Goal: Task Accomplishment & Management: Manage account settings

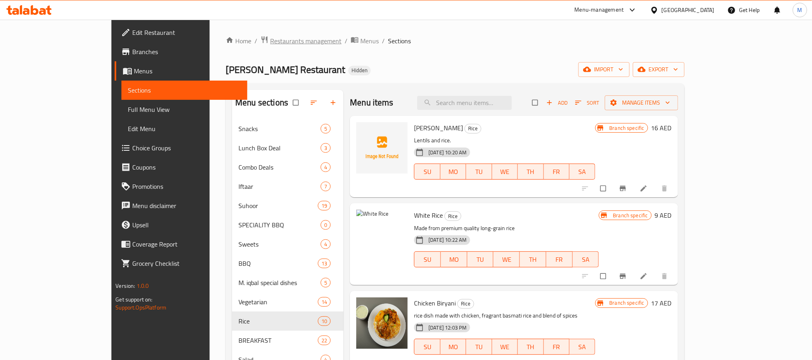
click at [270, 40] on span "Restaurants management" at bounding box center [305, 41] width 71 height 10
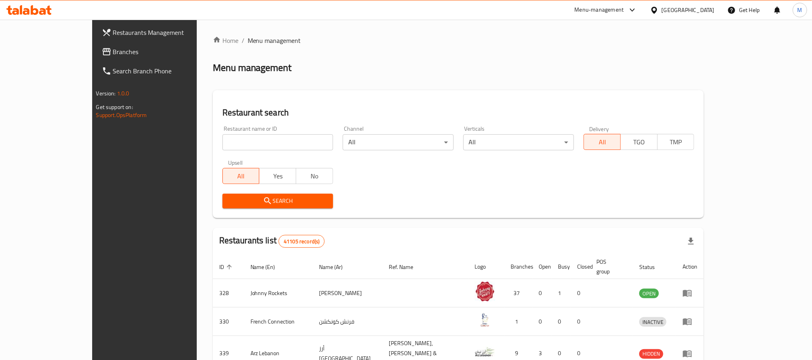
click at [95, 46] on link "Branches" at bounding box center [161, 51] width 132 height 19
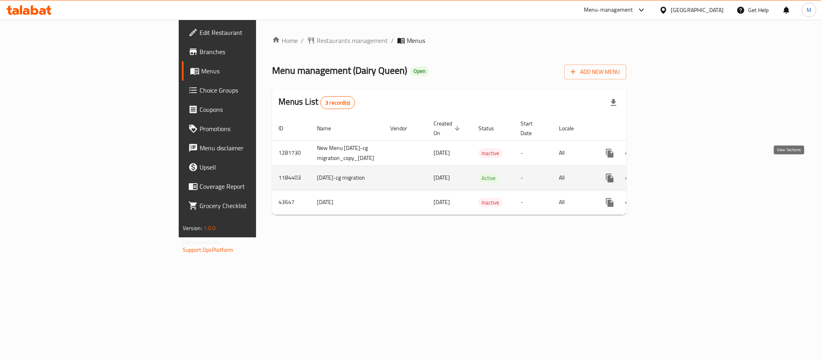
click at [672, 173] on icon "enhanced table" at bounding box center [668, 178] width 10 height 10
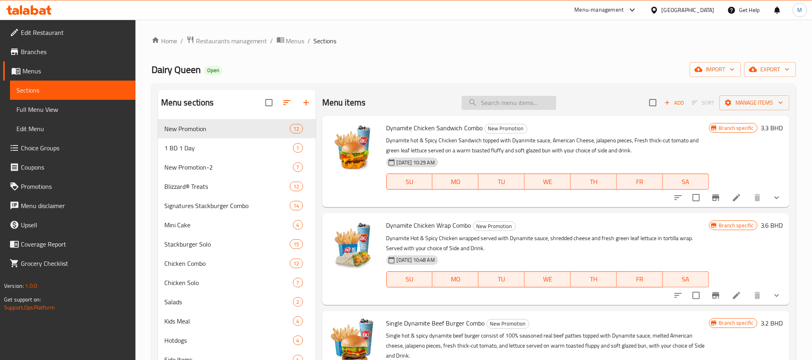
click at [520, 100] on input "search" at bounding box center [509, 103] width 95 height 14
paste input "crunchy Ranch burger"
type input "crunchy Ranch burger"
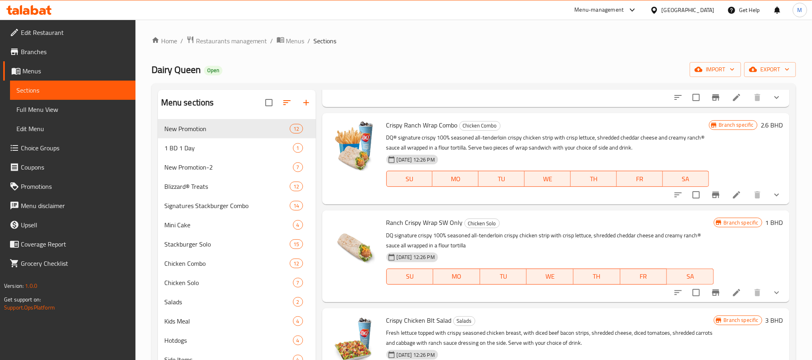
scroll to position [421, 0]
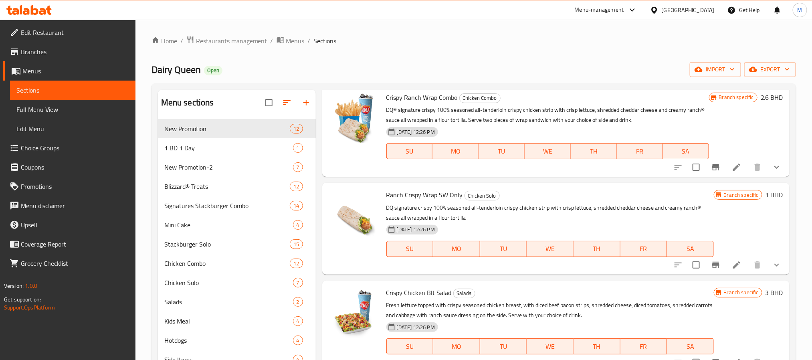
drag, startPoint x: 805, startPoint y: 171, endPoint x: 782, endPoint y: 167, distance: 23.1
click at [805, 171] on div "Home / Restaurants management / Menus / Sections Dairy Queen Open import export…" at bounding box center [473, 323] width 676 height 606
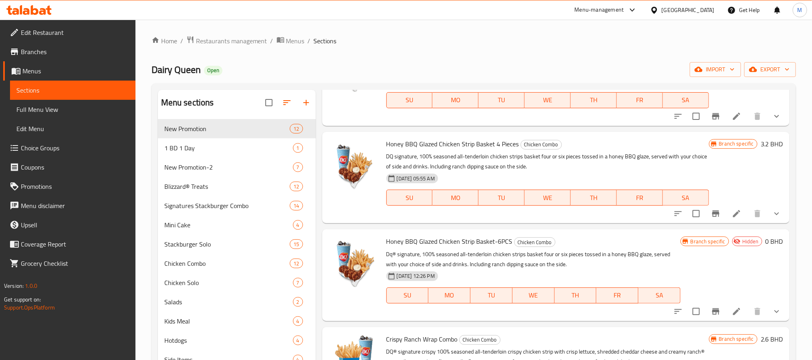
scroll to position [0, 0]
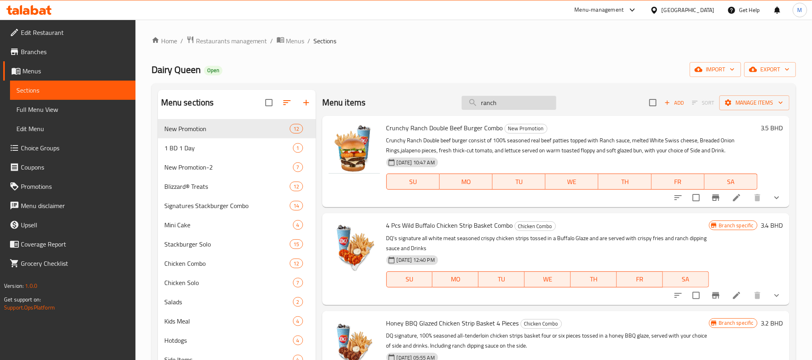
click at [518, 107] on input "ranch" at bounding box center [509, 103] width 95 height 14
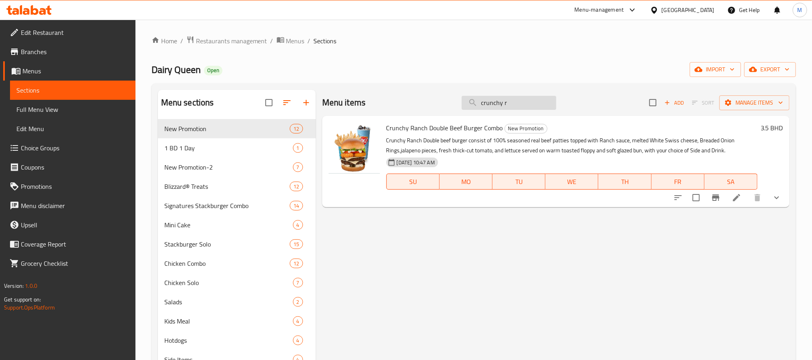
type input "crunchy ra"
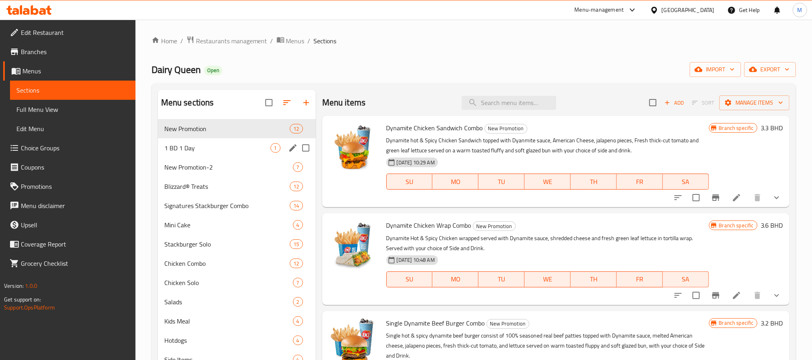
click at [212, 147] on span "1 BD 1 Day" at bounding box center [217, 148] width 106 height 10
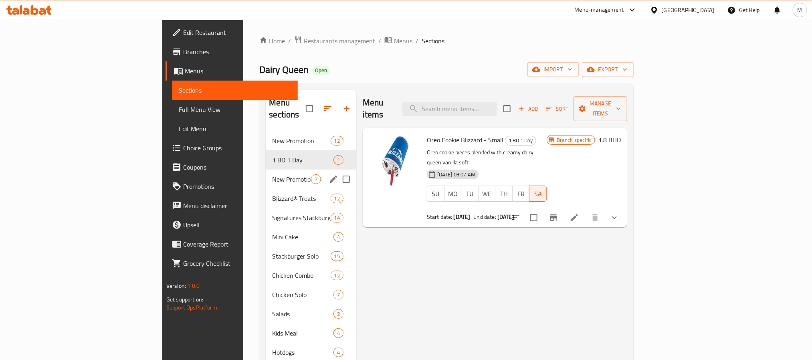
drag, startPoint x: 216, startPoint y: 160, endPoint x: 217, endPoint y: 153, distance: 7.2
click at [266, 170] on div "New Promotion-2 7" at bounding box center [311, 179] width 90 height 19
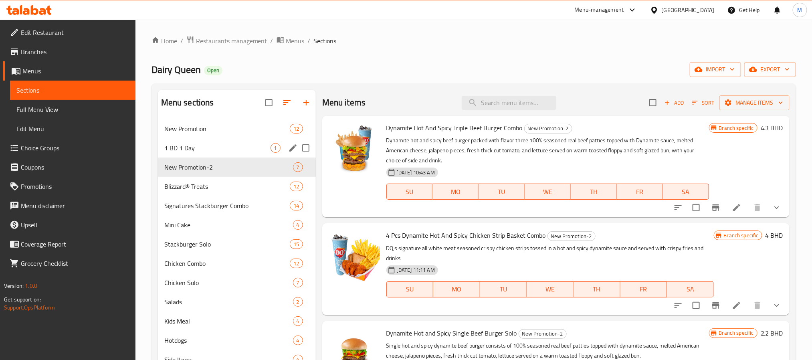
click at [216, 144] on span "1 BD 1 Day" at bounding box center [217, 148] width 106 height 10
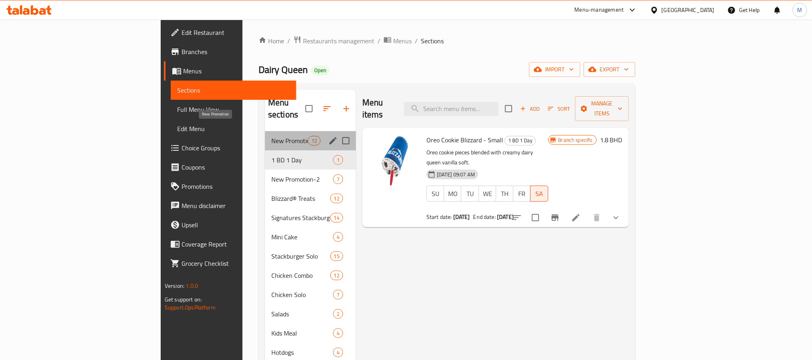
click at [271, 136] on span "New Promotion" at bounding box center [289, 141] width 36 height 10
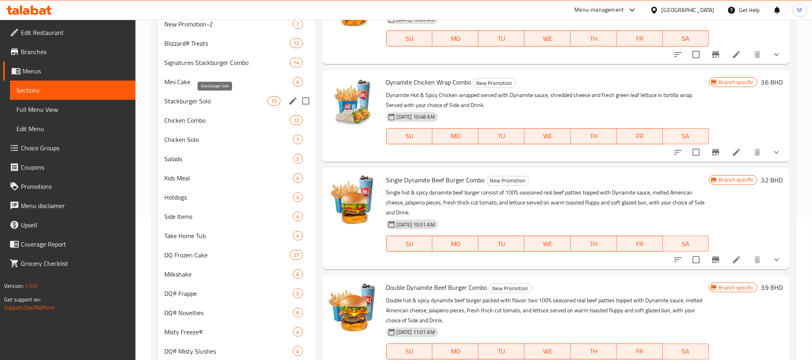
scroll to position [24, 0]
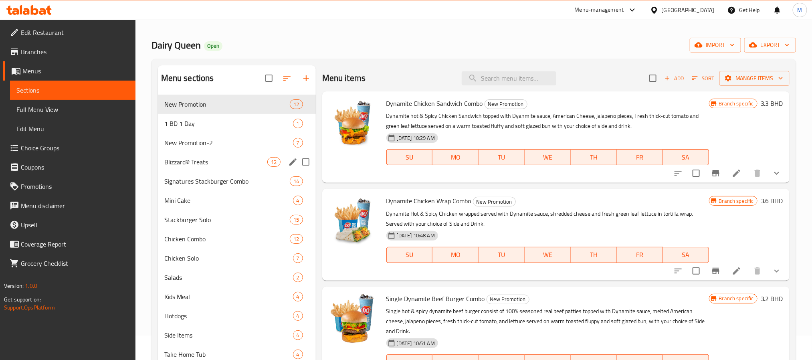
click at [193, 152] on div "Blizzard® Treats 12" at bounding box center [237, 161] width 158 height 19
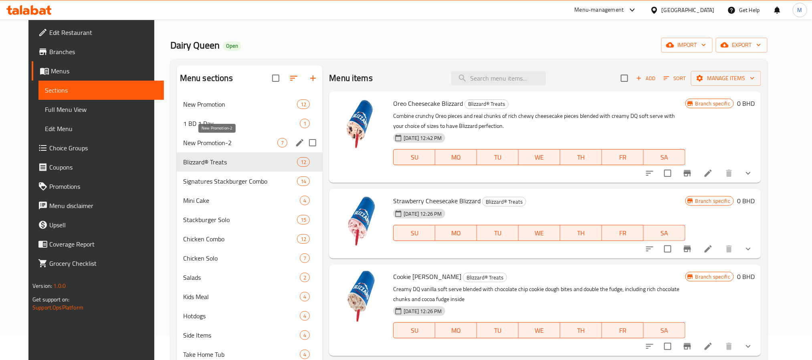
click at [207, 147] on span "New Promotion-2" at bounding box center [230, 143] width 94 height 10
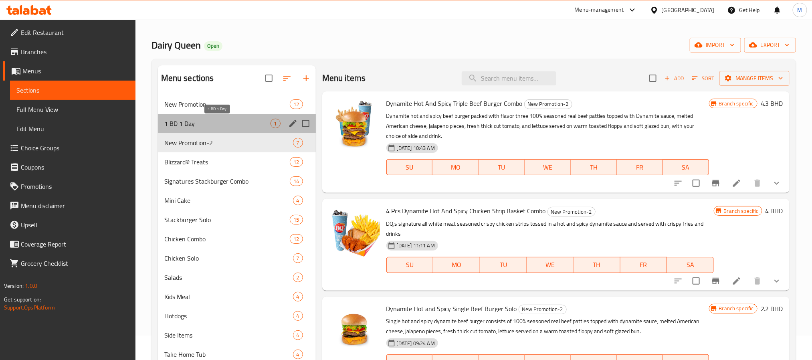
click at [204, 123] on span "1 BD 1 Day" at bounding box center [217, 124] width 106 height 10
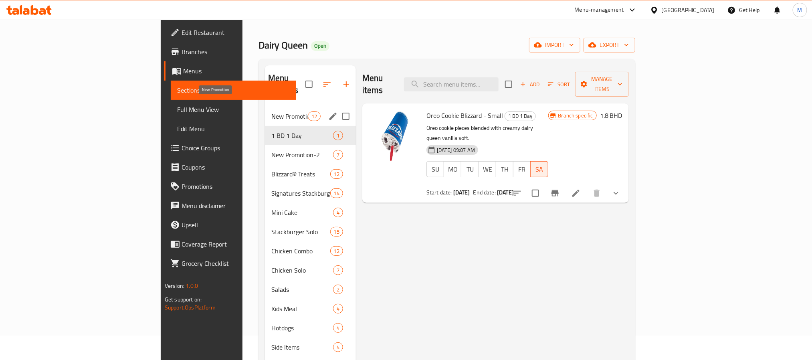
click at [271, 111] on span "New Promotion" at bounding box center [289, 116] width 36 height 10
